Goal: Transaction & Acquisition: Book appointment/travel/reservation

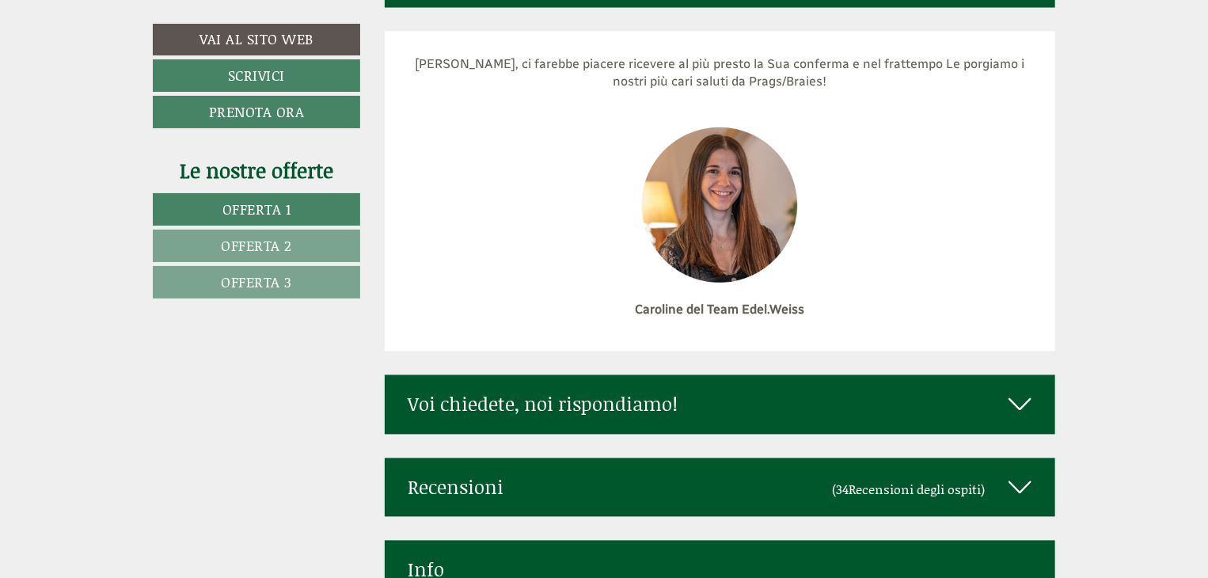
scroll to position [7450, 0]
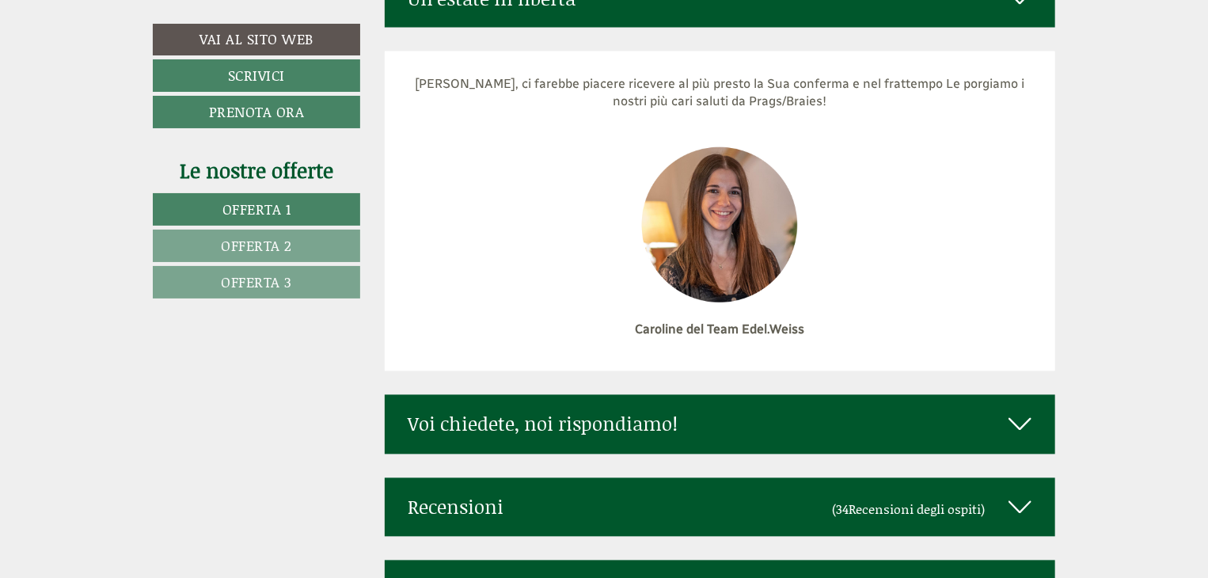
click at [1024, 494] on icon at bounding box center [1019, 507] width 23 height 27
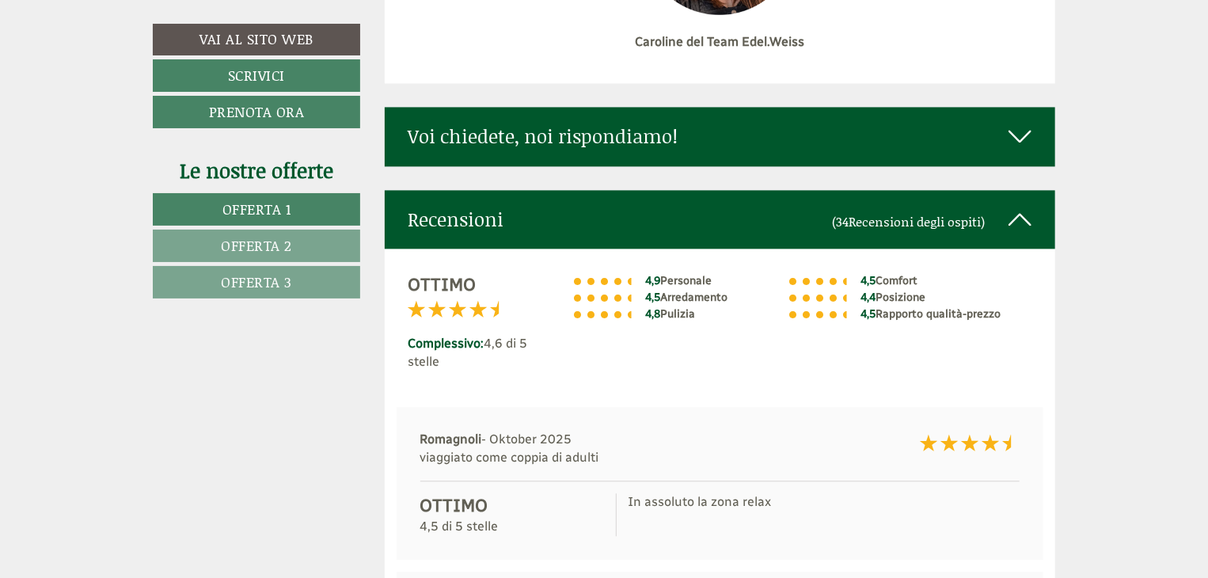
scroll to position [7656, 0]
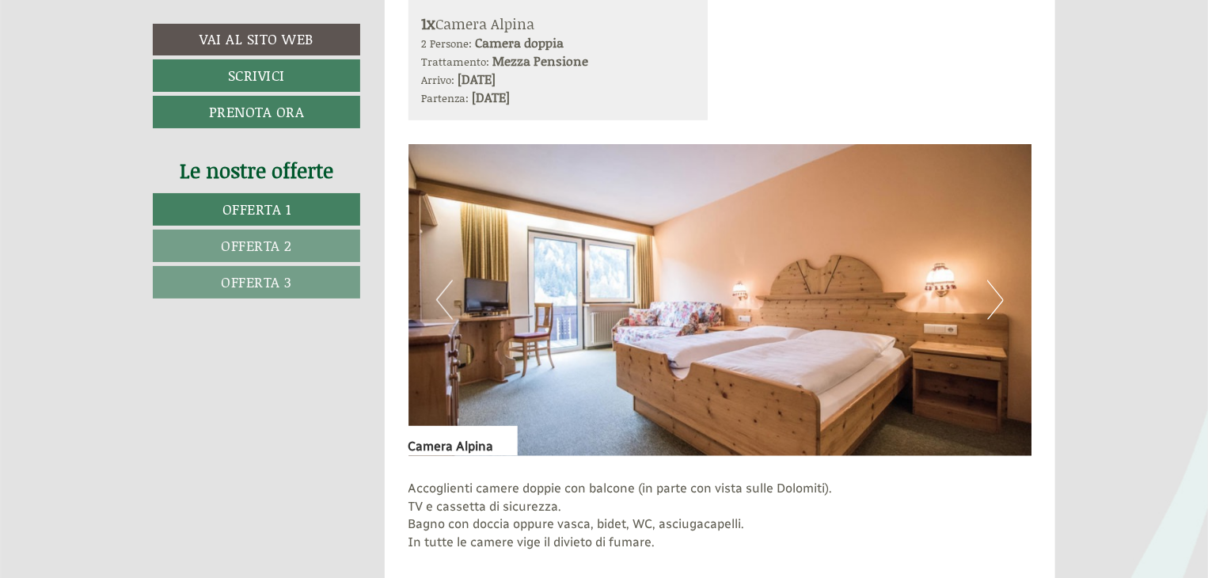
scroll to position [997, 0]
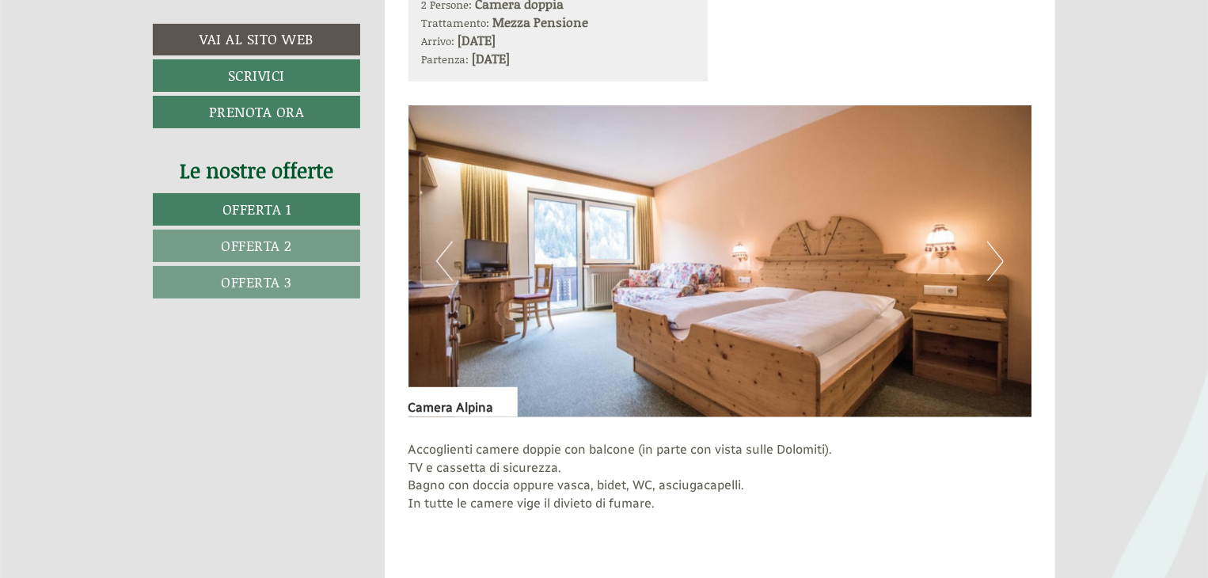
click at [996, 251] on button "Next" at bounding box center [995, 261] width 17 height 40
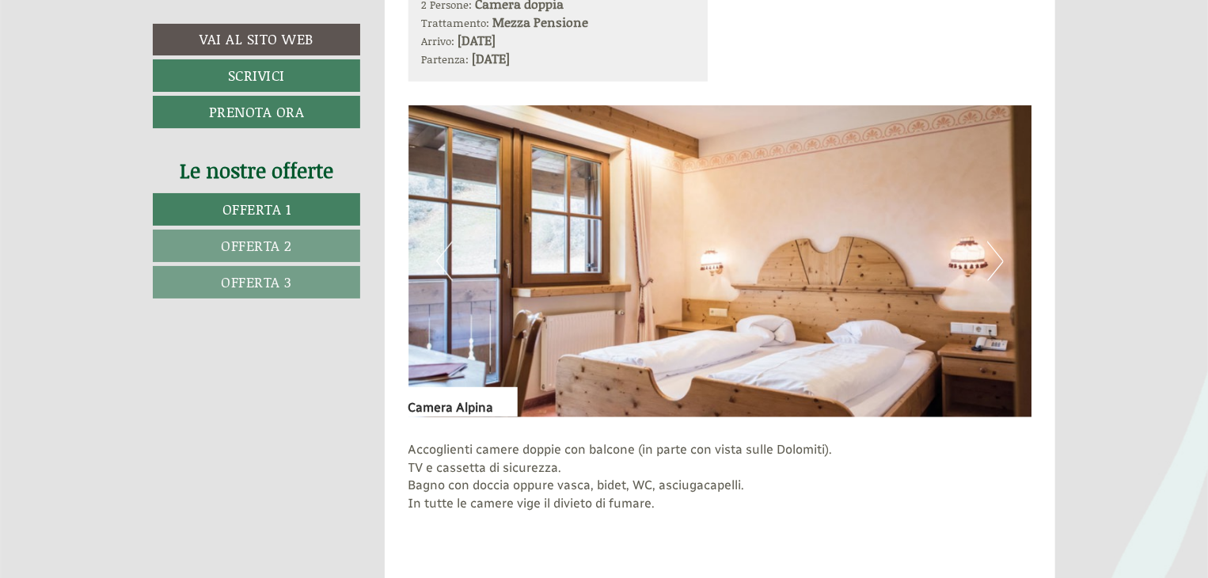
click at [996, 251] on button "Next" at bounding box center [995, 261] width 17 height 40
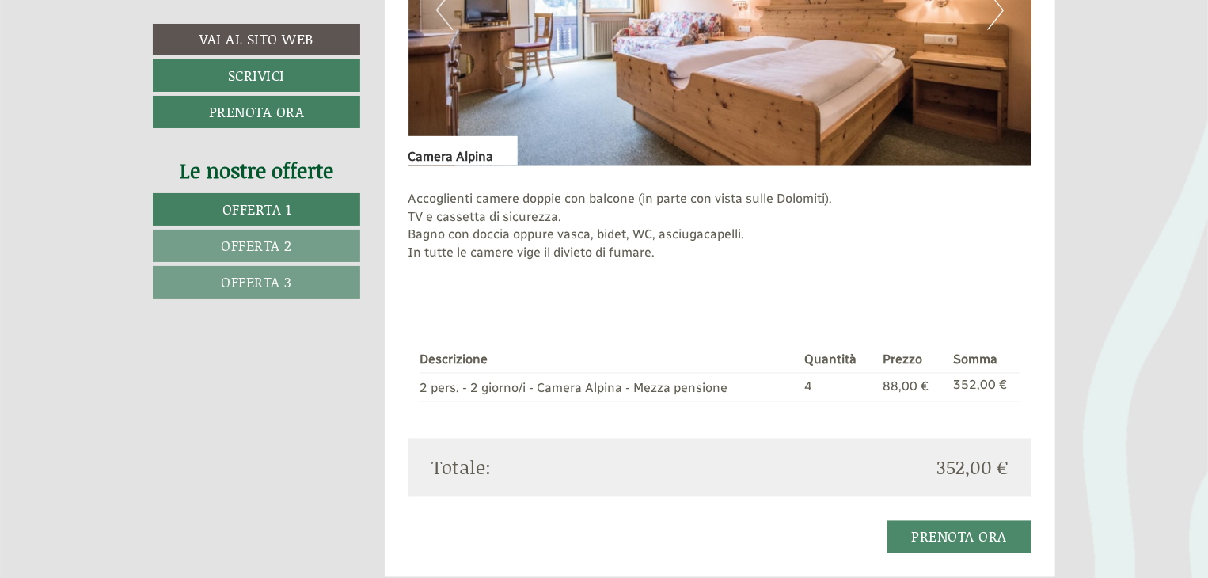
scroll to position [1354, 0]
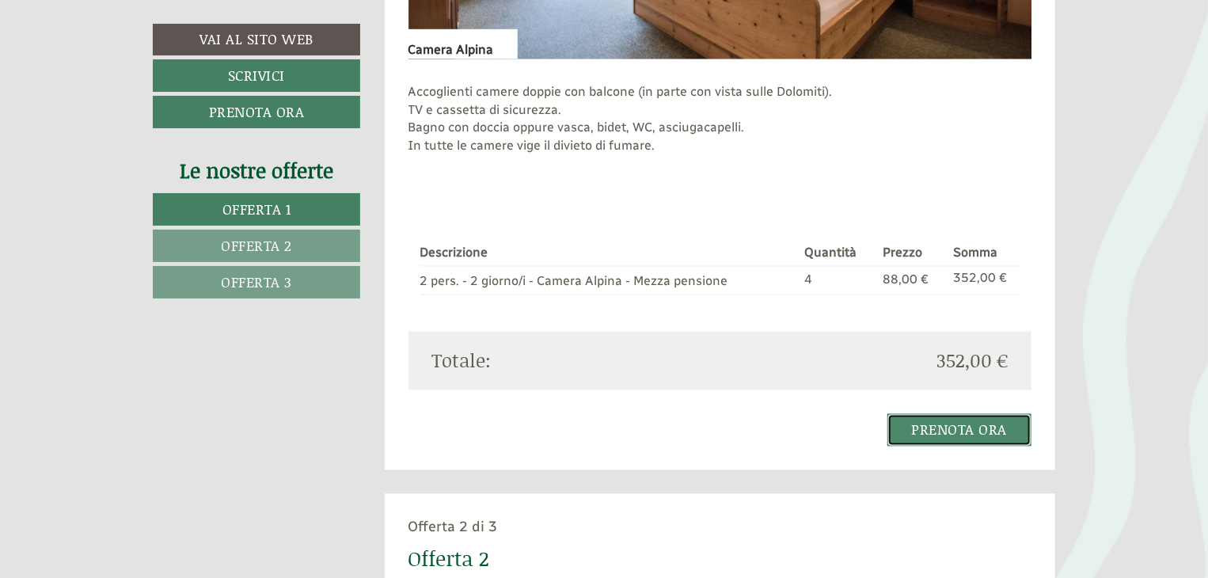
click at [972, 414] on link "Prenota ora" at bounding box center [959, 430] width 145 height 32
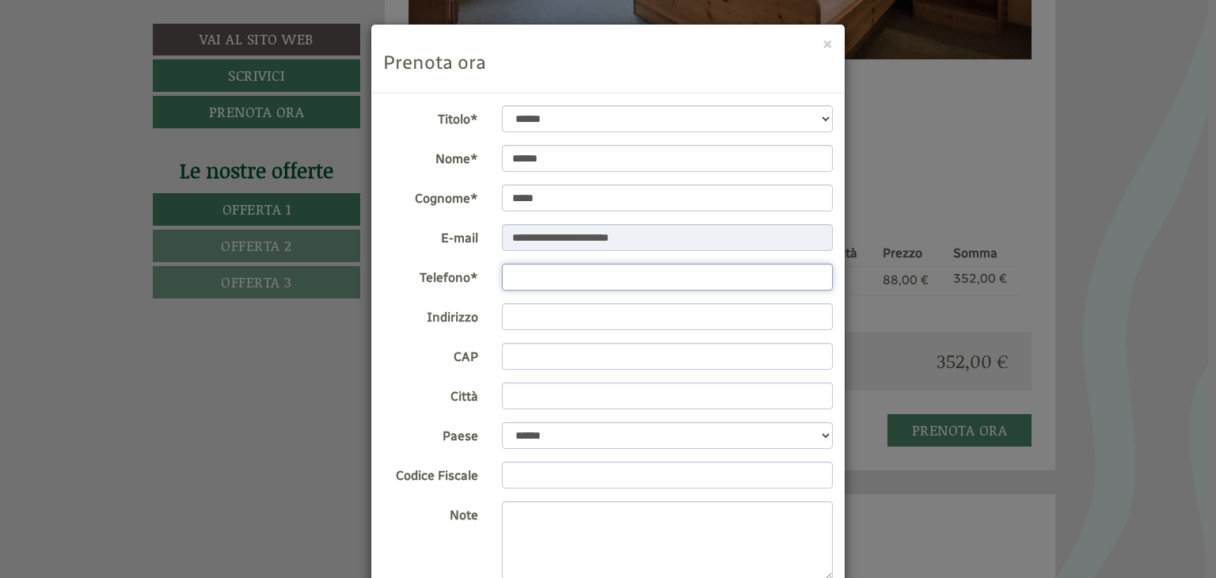
click at [527, 275] on input "Telefono*" at bounding box center [668, 277] width 332 height 27
type input "*******"
click at [824, 38] on button "×" at bounding box center [827, 43] width 10 height 17
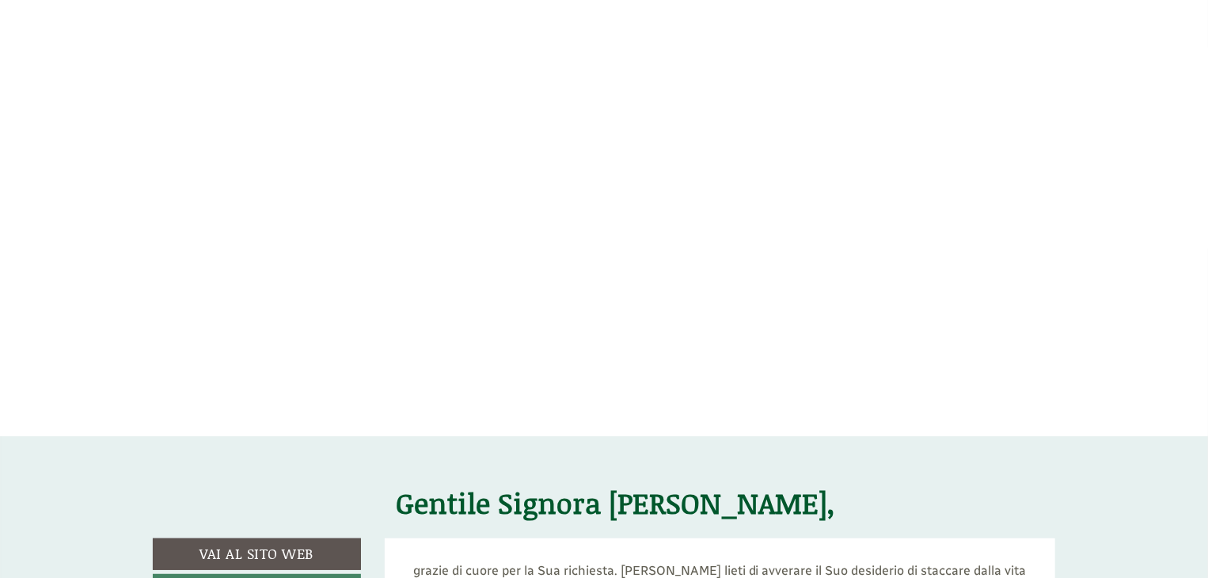
scroll to position [86, 0]
